Goal: Information Seeking & Learning: Learn about a topic

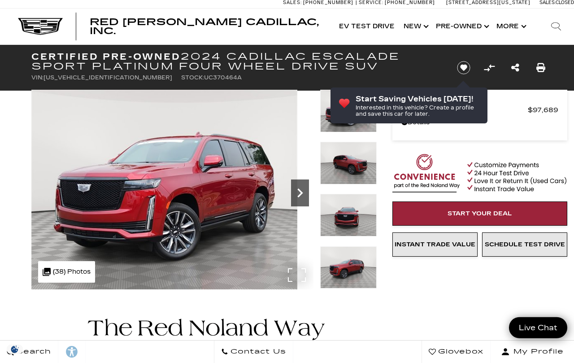
click at [304, 191] on icon "Next" at bounding box center [300, 193] width 18 height 18
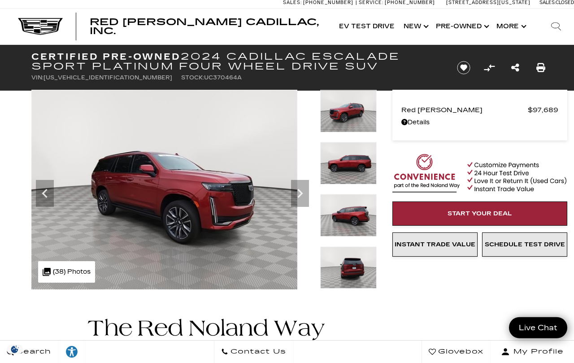
click at [362, 194] on img at bounding box center [348, 215] width 57 height 43
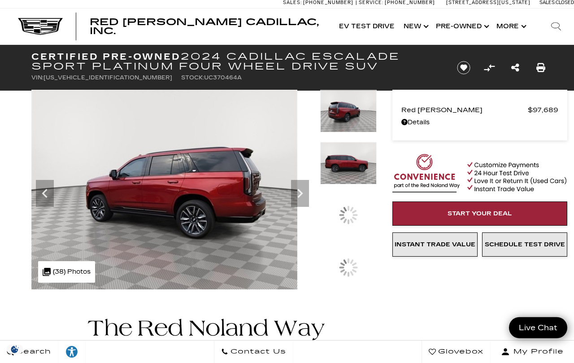
click at [357, 184] on img at bounding box center [348, 163] width 57 height 43
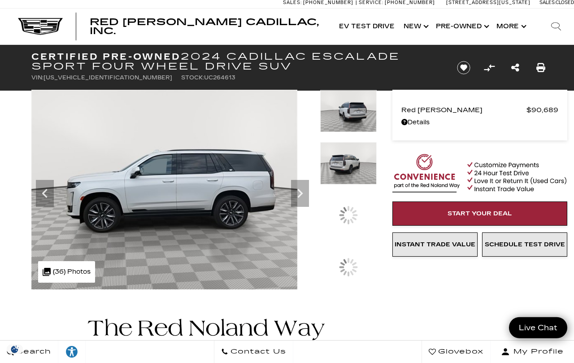
click at [355, 184] on img at bounding box center [348, 163] width 57 height 43
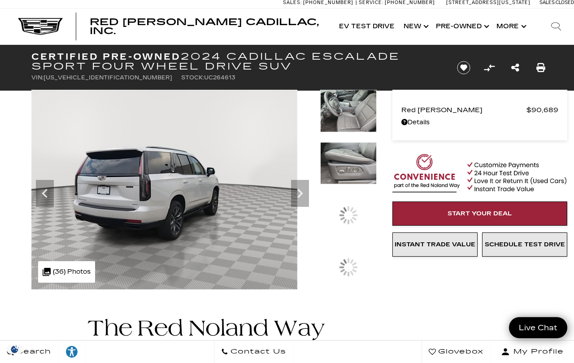
click at [361, 184] on img at bounding box center [348, 163] width 57 height 43
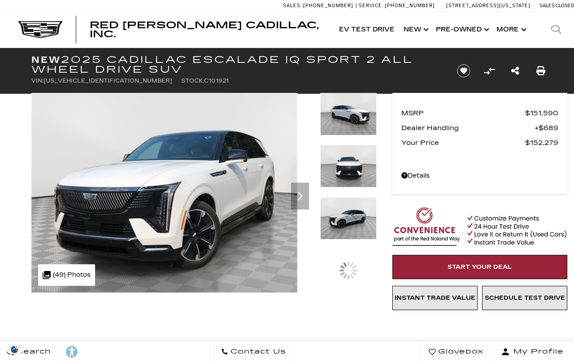
click at [363, 167] on img at bounding box center [348, 166] width 57 height 43
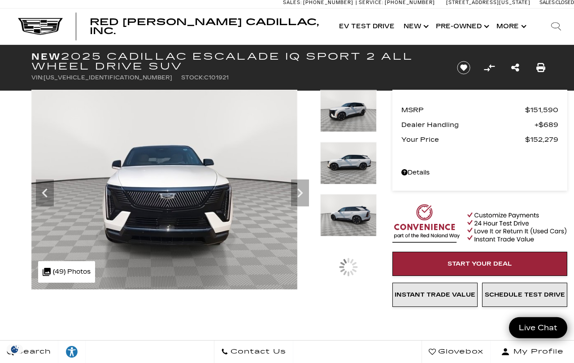
click at [357, 174] on img at bounding box center [348, 163] width 57 height 43
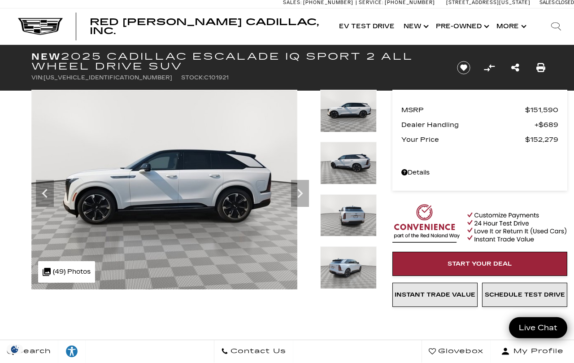
click at [362, 117] on img at bounding box center [348, 111] width 57 height 43
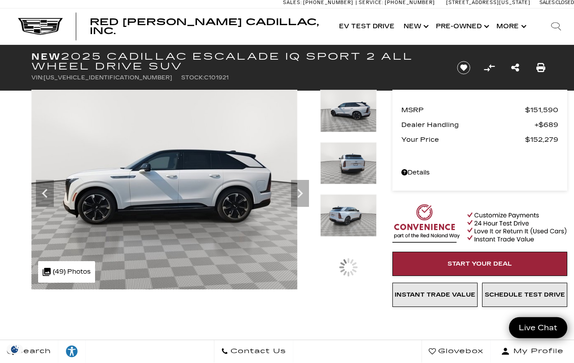
click at [353, 169] on img at bounding box center [348, 163] width 57 height 43
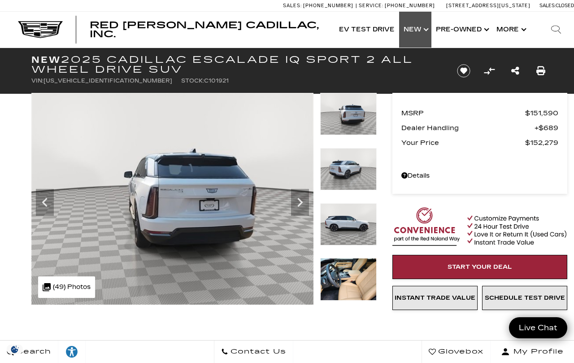
click at [415, 27] on link "Show New" at bounding box center [415, 30] width 32 height 36
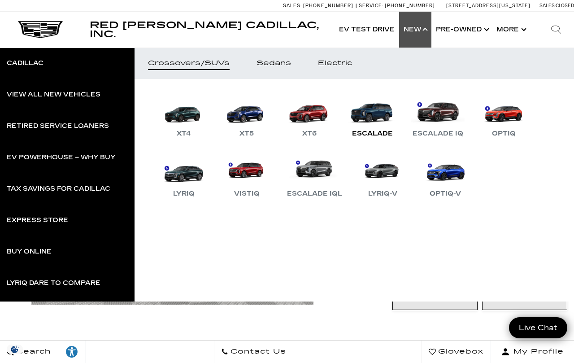
click at [384, 111] on link "Escalade" at bounding box center [372, 115] width 54 height 47
